Goal: Find specific page/section: Find specific page/section

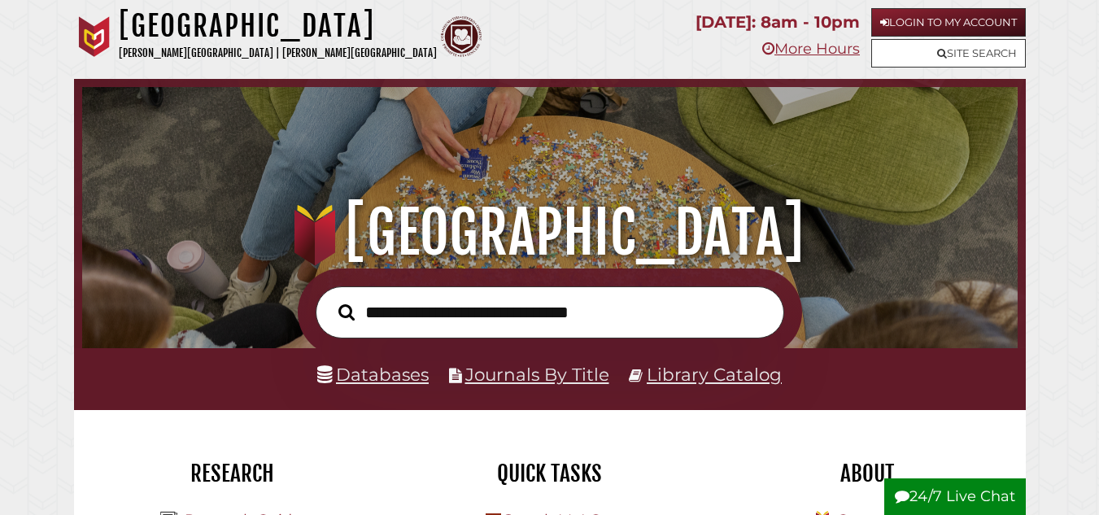
scroll to position [309, 928]
click at [374, 377] on link "Databases" at bounding box center [372, 374] width 111 height 21
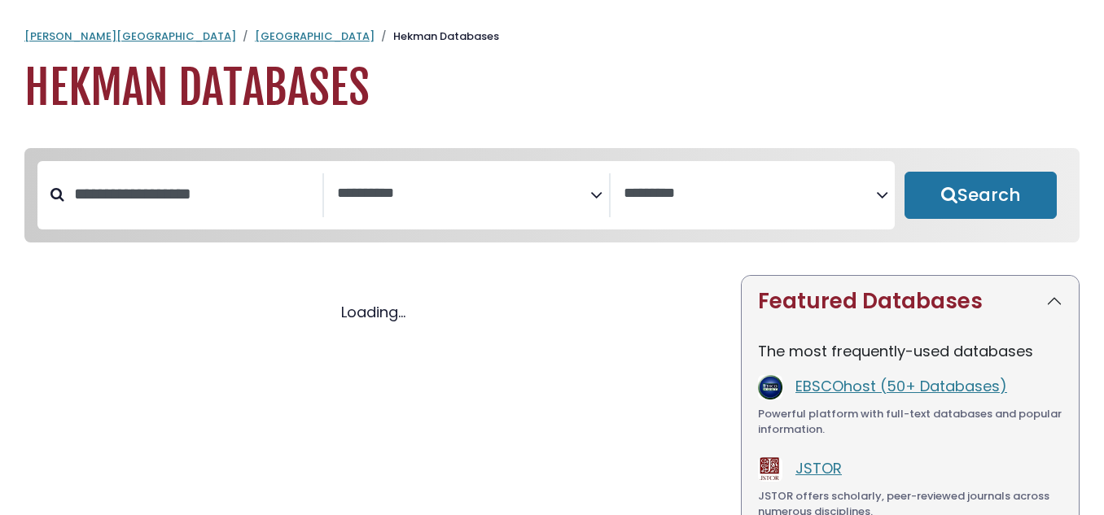
select select "Database Subject Filter"
select select "Database Vendors Filter"
select select "Database Subject Filter"
select select "Database Vendors Filter"
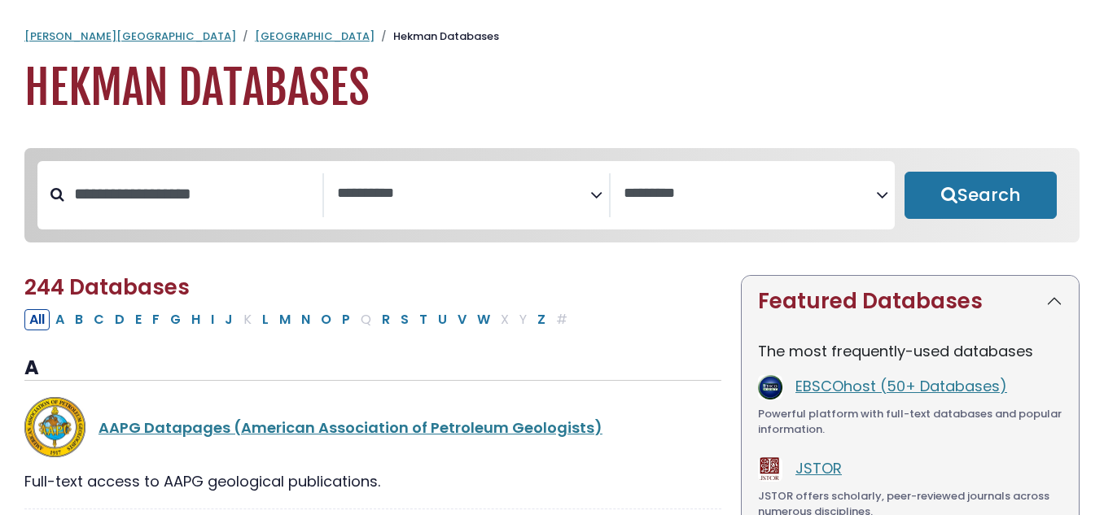
click at [592, 195] on icon "Search filters" at bounding box center [596, 192] width 12 height 24
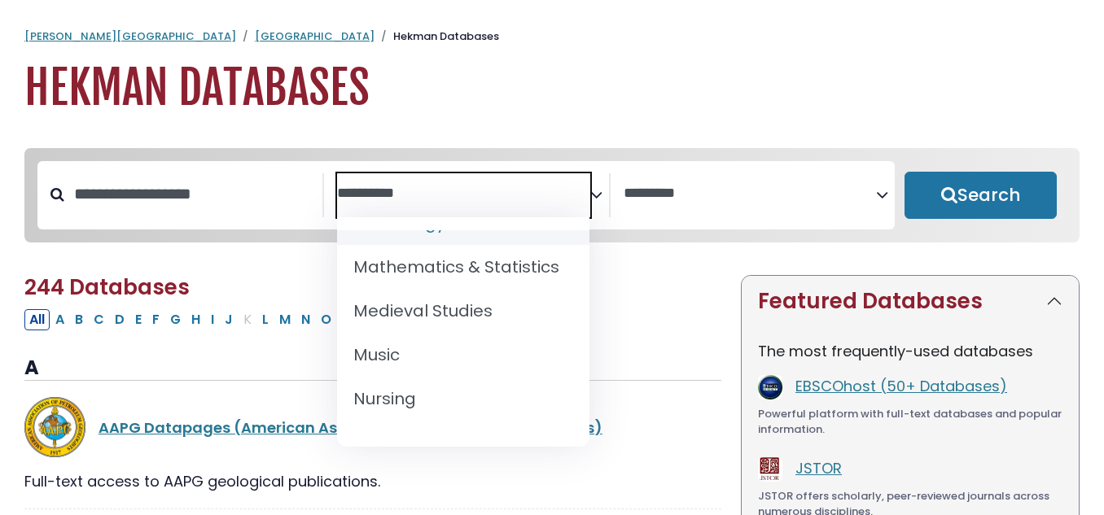
scroll to position [1213, 0]
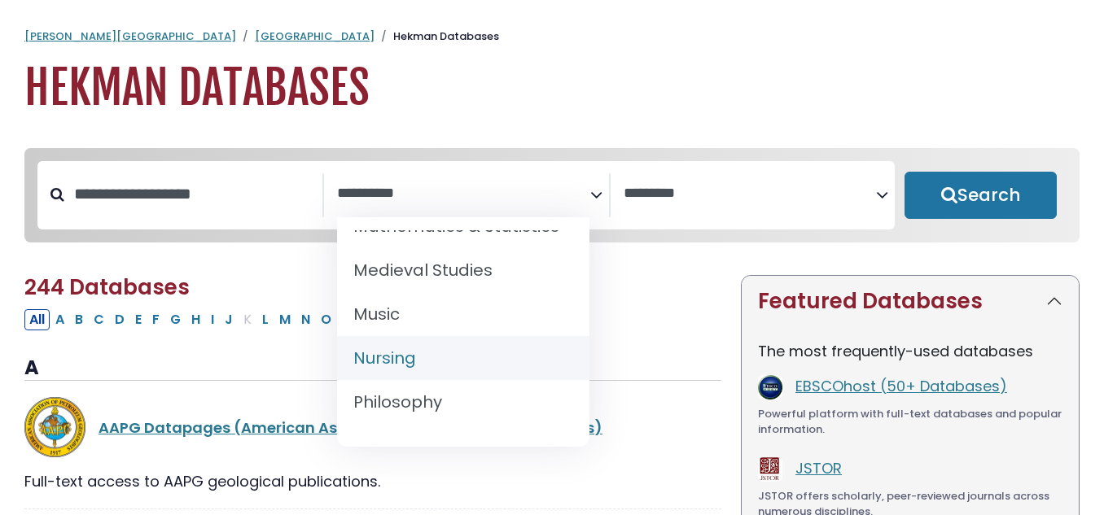
select select "*****"
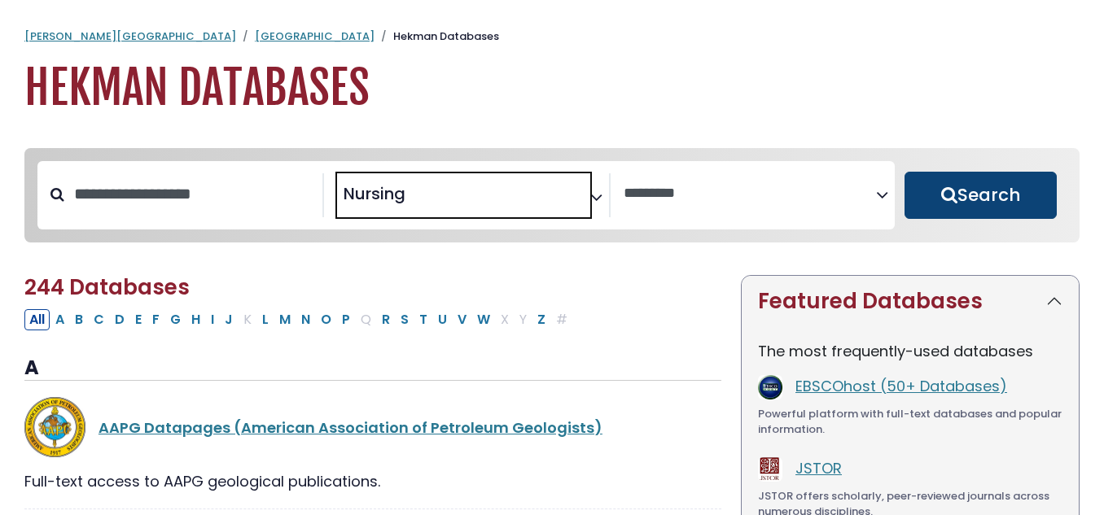
click at [980, 208] on button "Search" at bounding box center [980, 195] width 152 height 47
select select "Database Vendors Filter"
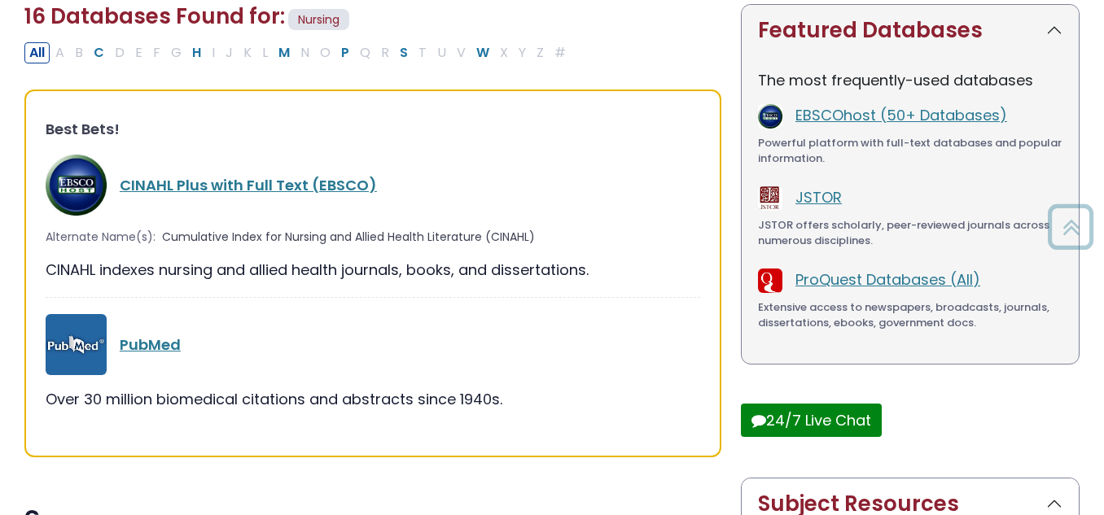
scroll to position [281, 0]
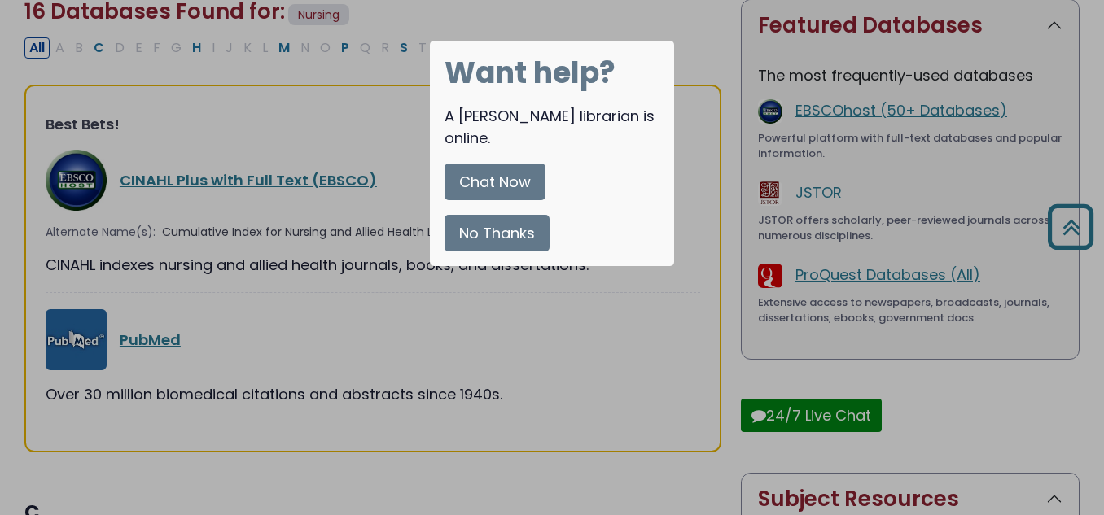
click at [532, 215] on button "No Thanks" at bounding box center [496, 233] width 105 height 37
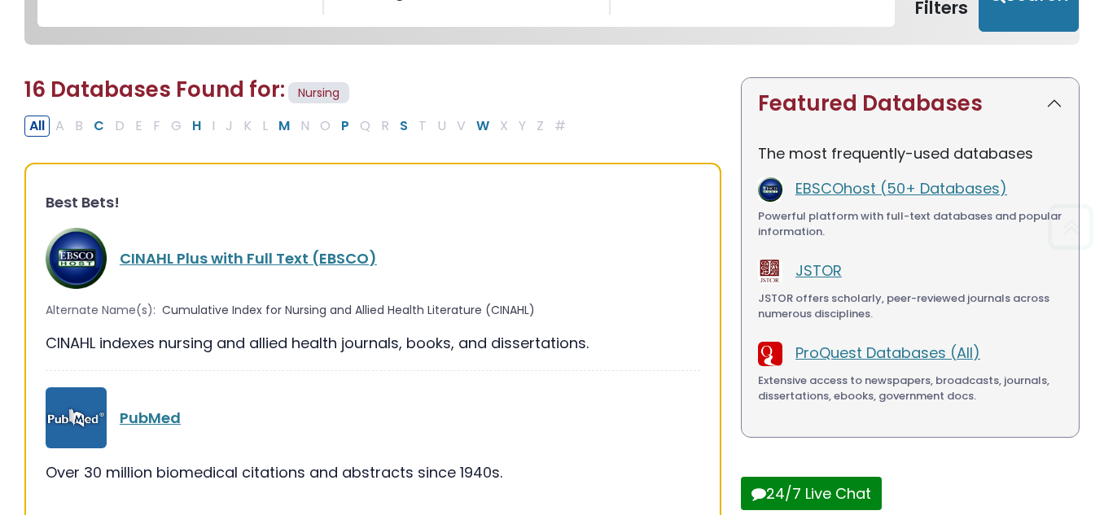
scroll to position [203, 0]
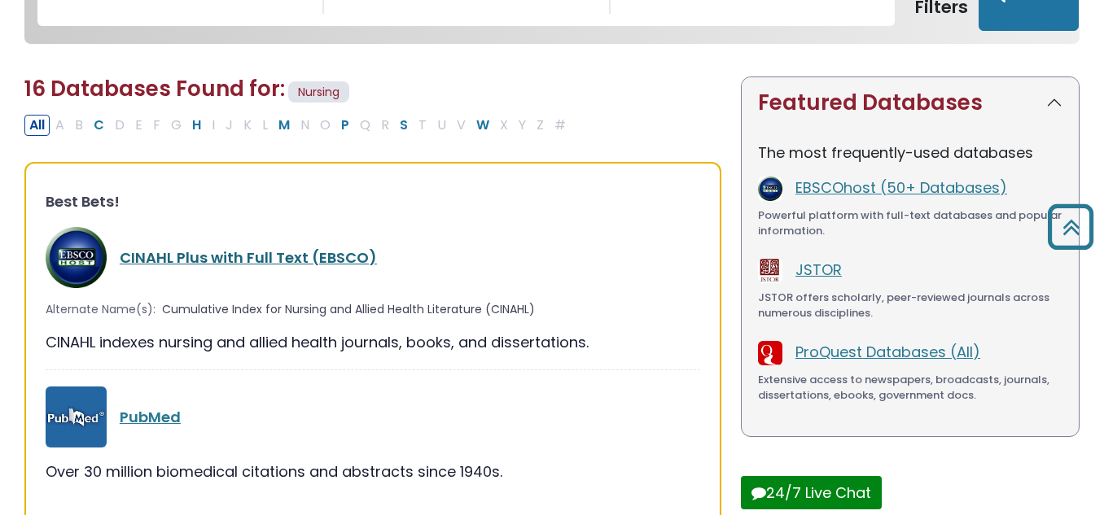
click at [323, 259] on link "CINAHL Plus with Full Text (EBSCO)" at bounding box center [248, 257] width 257 height 20
